Goal: Information Seeking & Learning: Learn about a topic

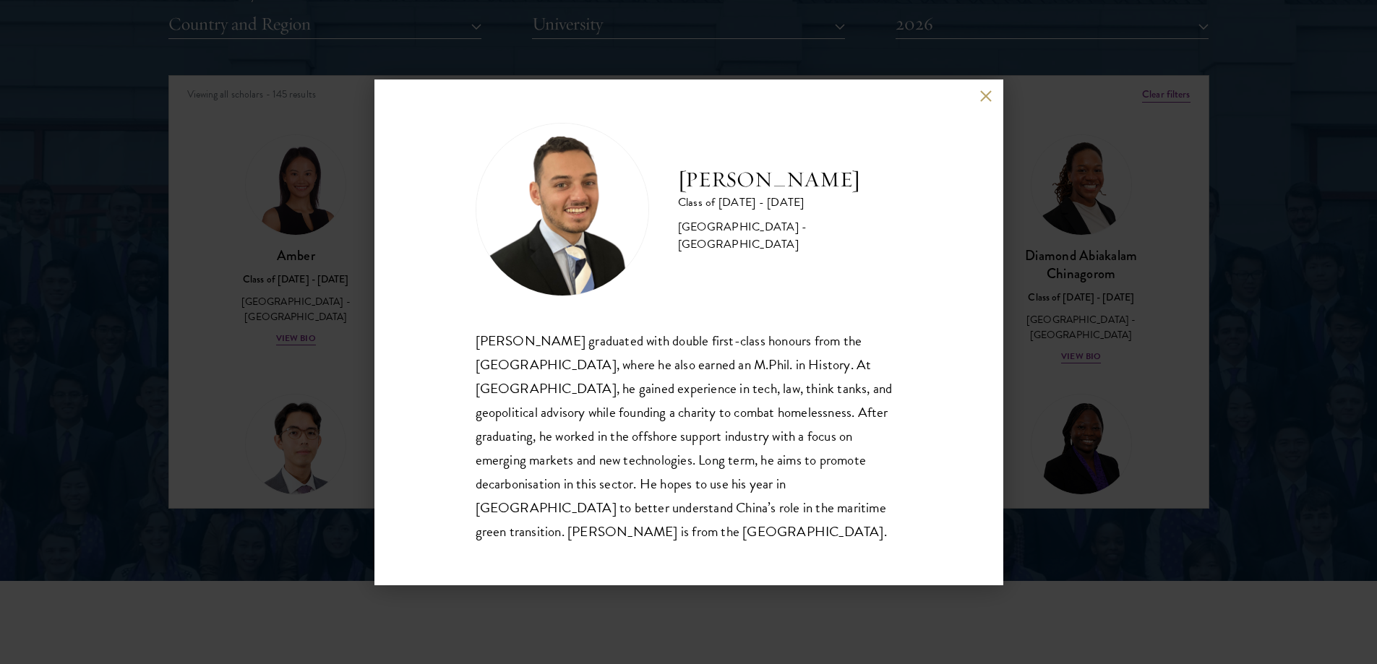
scroll to position [2986, 0]
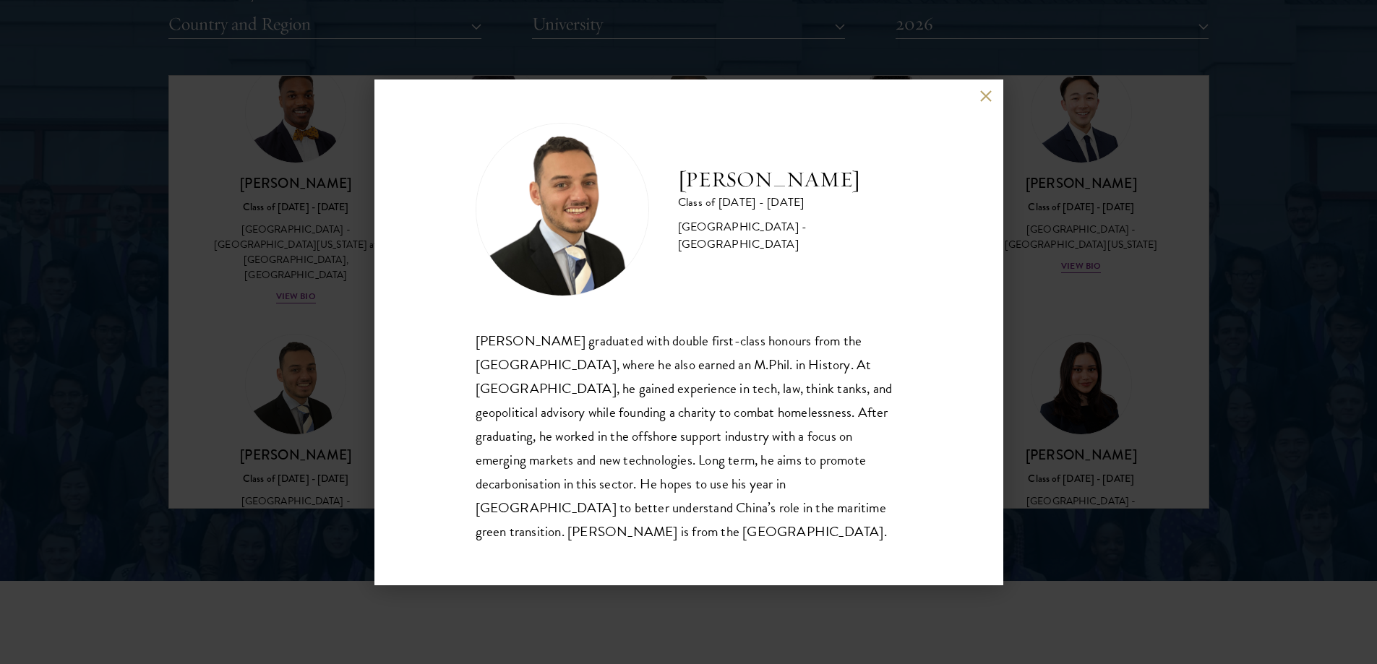
click at [573, 53] on div "[PERSON_NAME] Class of [DATE] - [DATE] [GEOGRAPHIC_DATA] - [GEOGRAPHIC_DATA] [P…" at bounding box center [688, 332] width 1377 height 664
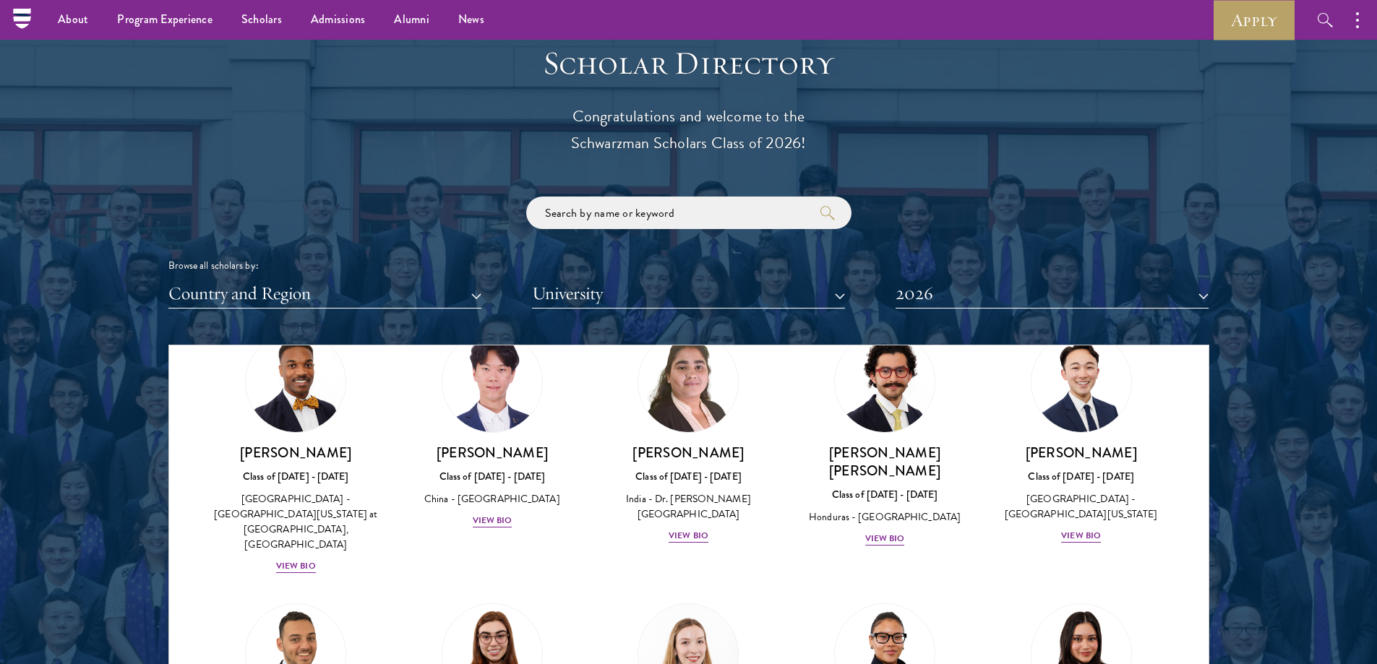
scroll to position [0, 0]
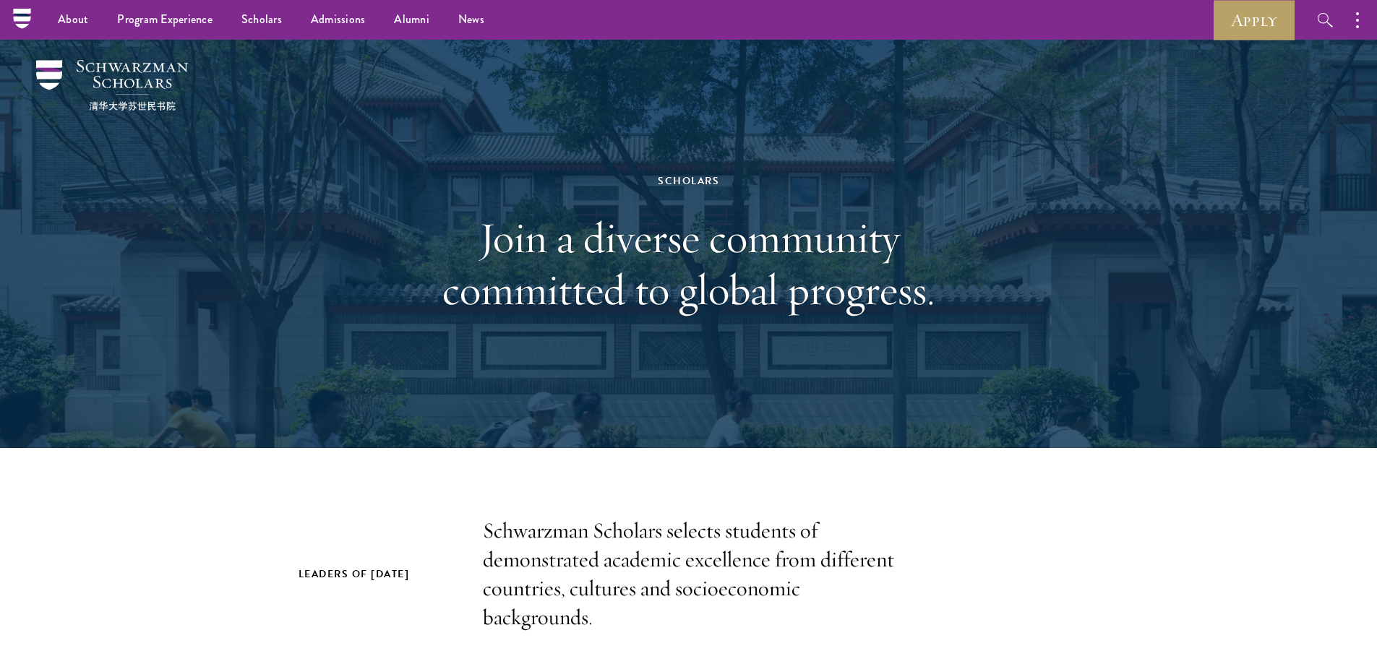
drag, startPoint x: 166, startPoint y: 228, endPoint x: 202, endPoint y: 64, distance: 168.0
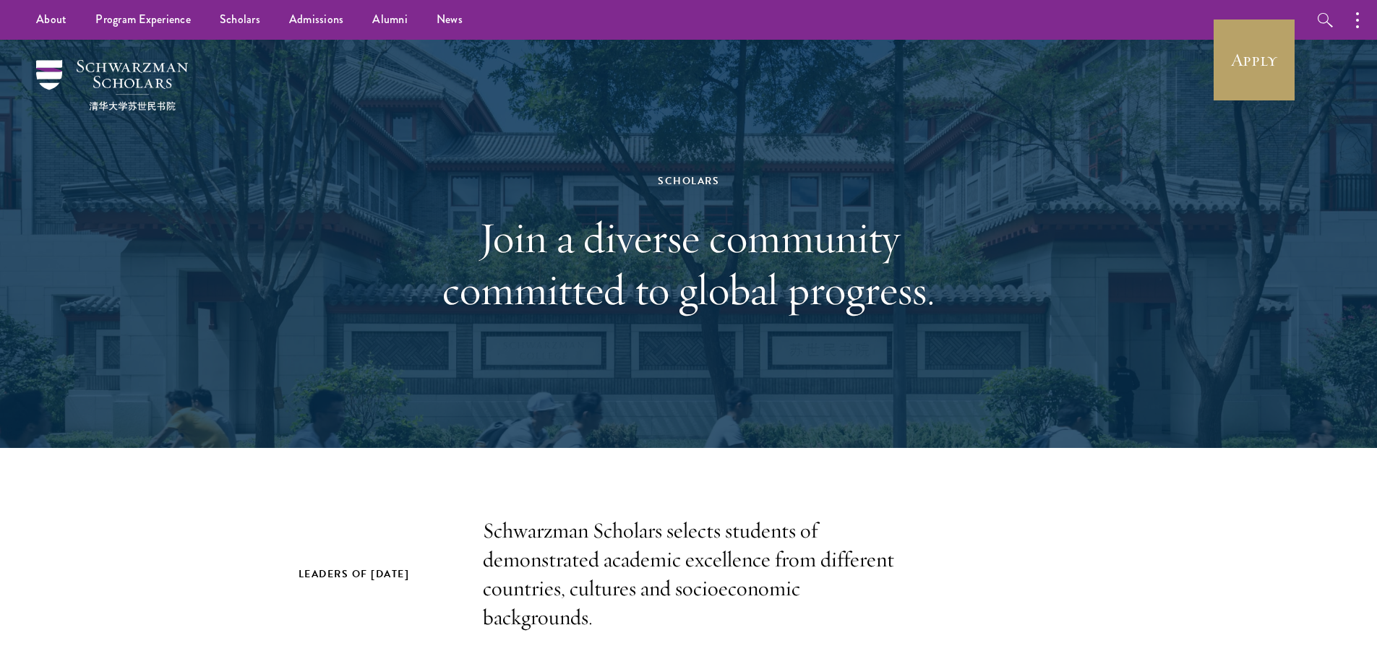
click at [536, 533] on p "Schwarzman Scholars selects students of demonstrated academic excellence from d…" at bounding box center [689, 575] width 412 height 116
drag, startPoint x: 536, startPoint y: 533, endPoint x: 617, endPoint y: 533, distance: 81.0
click at [617, 533] on p "Schwarzman Scholars selects students of demonstrated academic excellence from d…" at bounding box center [689, 575] width 412 height 116
copy p "Schwarzman Scholars"
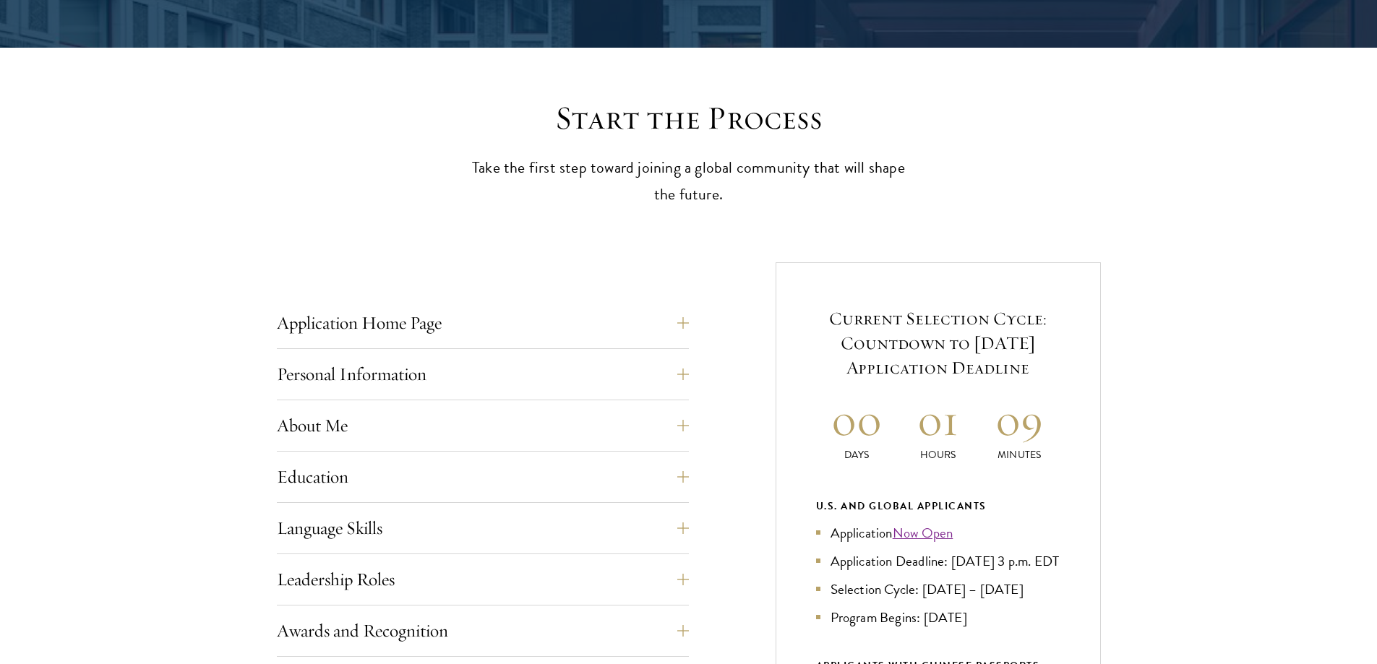
drag, startPoint x: 520, startPoint y: 202, endPoint x: 519, endPoint y: 218, distance: 16.0
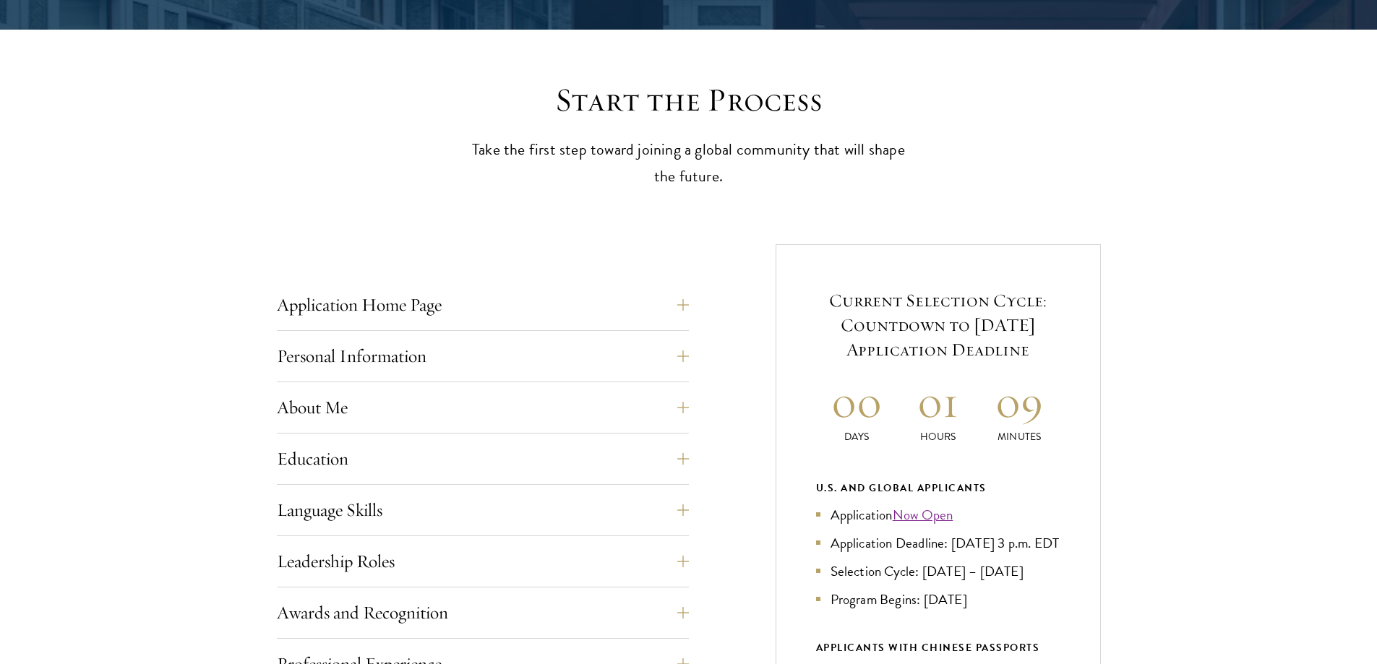
drag, startPoint x: 505, startPoint y: 141, endPoint x: 508, endPoint y: 162, distance: 21.2
